Goal: Information Seeking & Learning: Learn about a topic

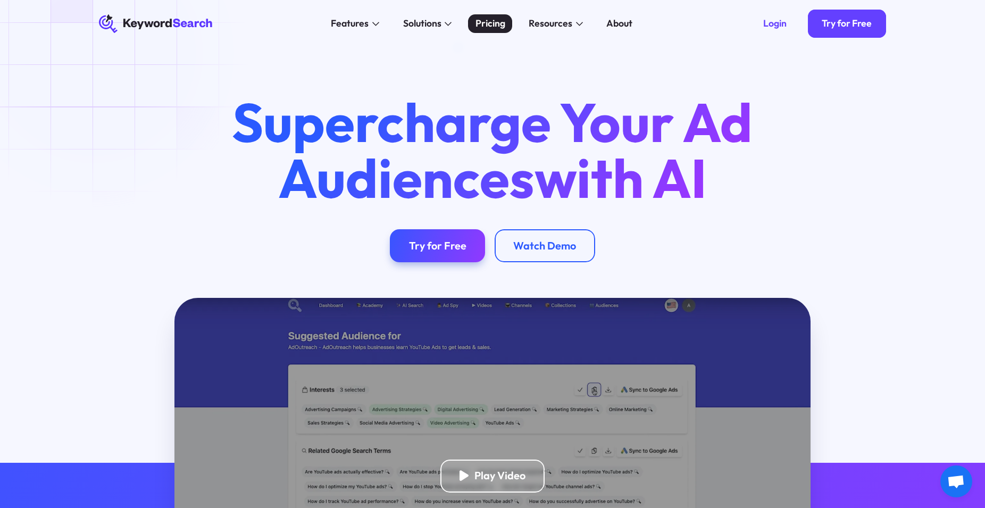
click at [500, 23] on div "Pricing" at bounding box center [490, 23] width 30 height 14
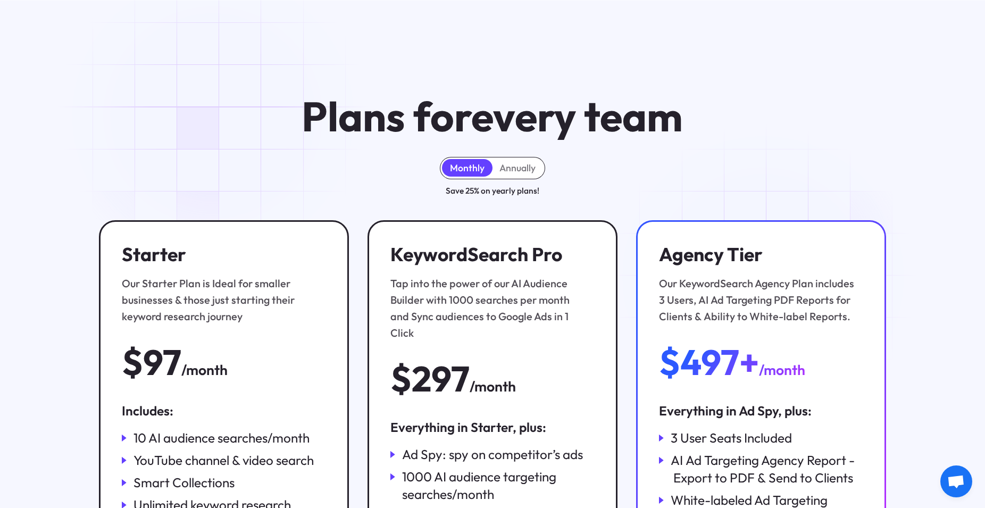
scroll to position [181, 0]
